Goal: Task Accomplishment & Management: Manage account settings

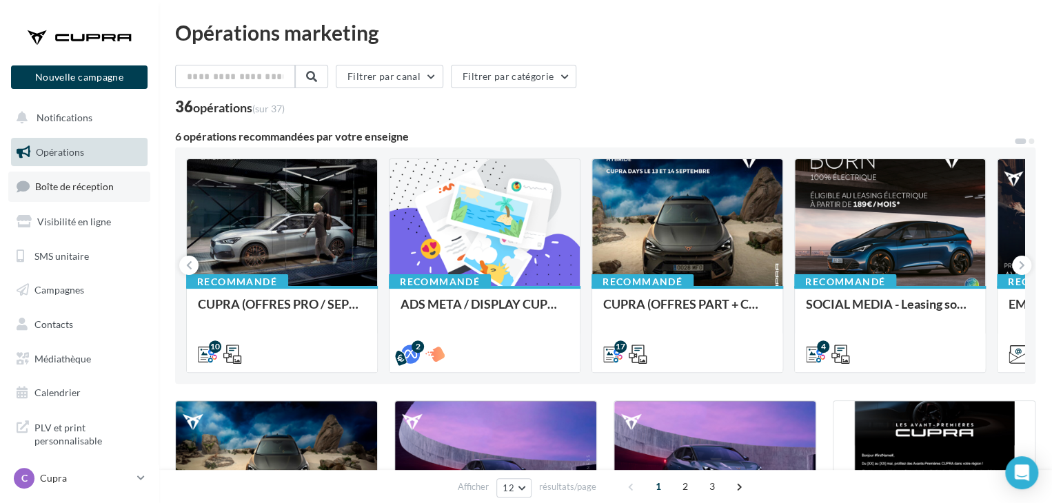
click at [127, 192] on link "Boîte de réception" at bounding box center [79, 187] width 142 height 30
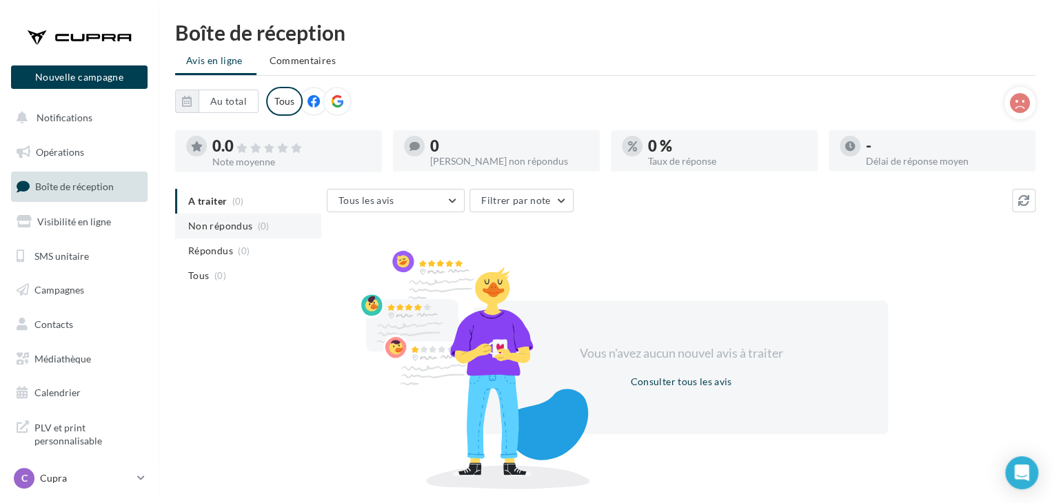
click at [228, 227] on span "Non répondus" at bounding box center [220, 226] width 64 height 14
click at [229, 258] on li "Répondus (0)" at bounding box center [248, 250] width 146 height 25
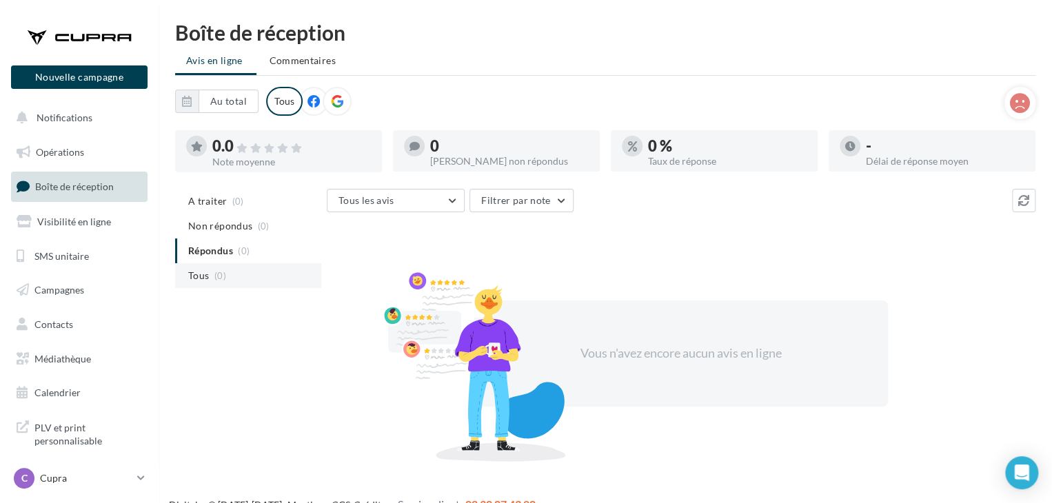
click at [224, 272] on span "(0)" at bounding box center [220, 275] width 12 height 11
click at [229, 210] on li "A traiter (0)" at bounding box center [248, 201] width 146 height 25
